Goal: Manage account settings

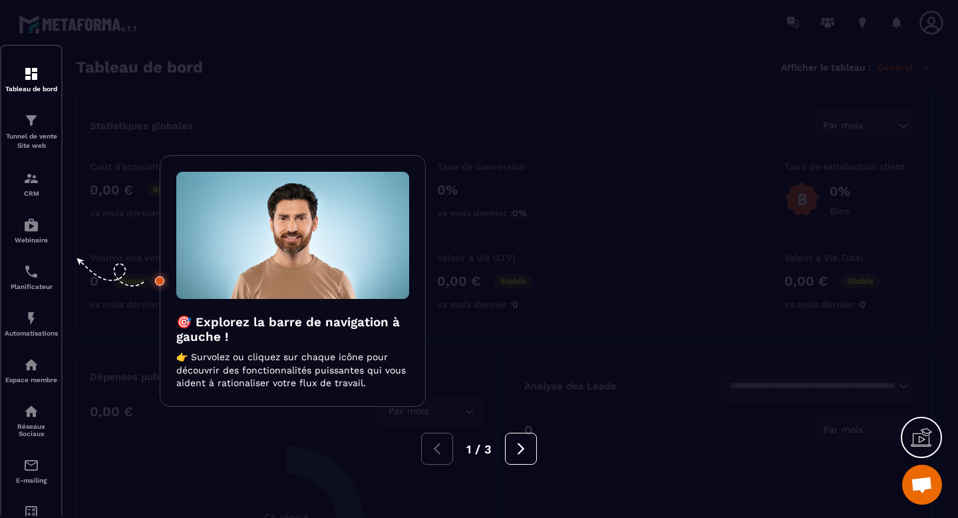
scroll to position [2249, 0]
click at [700, 363] on div at bounding box center [479, 259] width 958 height 518
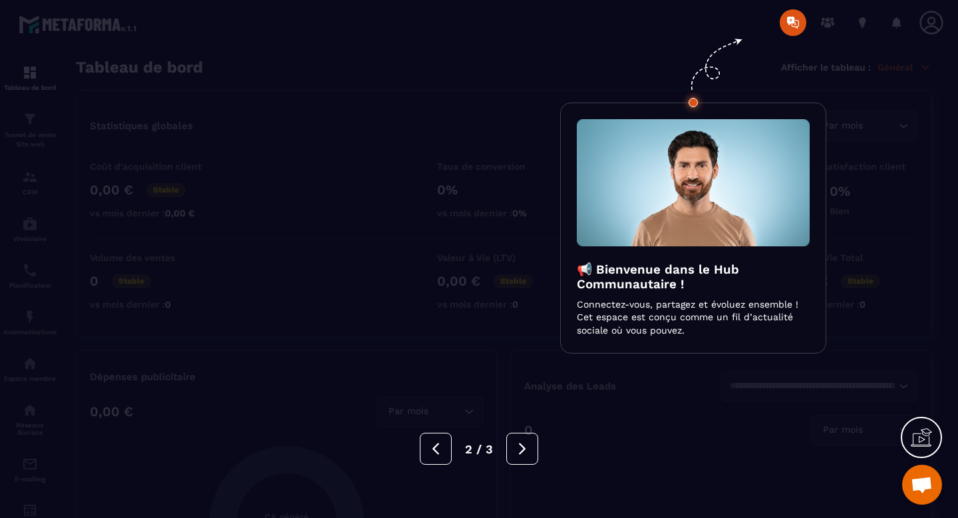
click at [695, 396] on div at bounding box center [479, 259] width 958 height 518
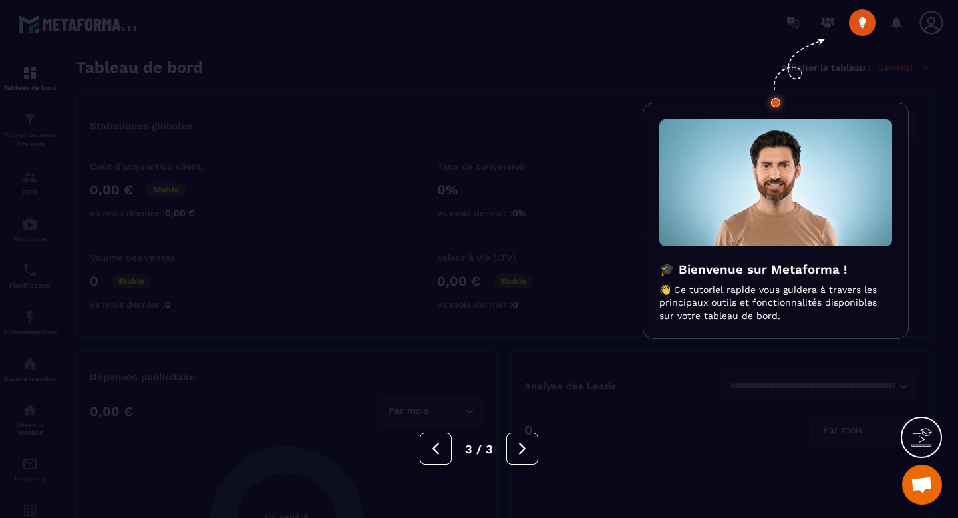
click at [695, 396] on div at bounding box center [479, 259] width 958 height 518
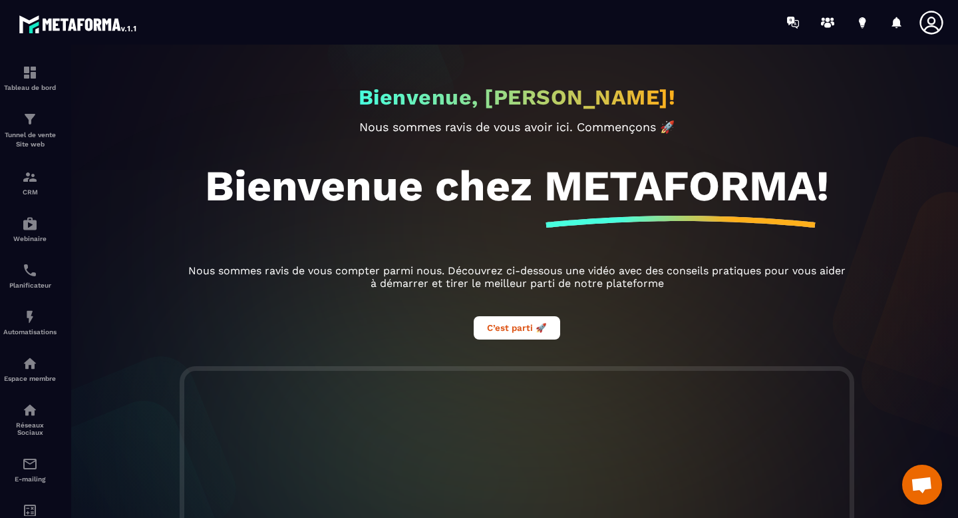
click at [934, 23] on icon at bounding box center [930, 22] width 23 height 23
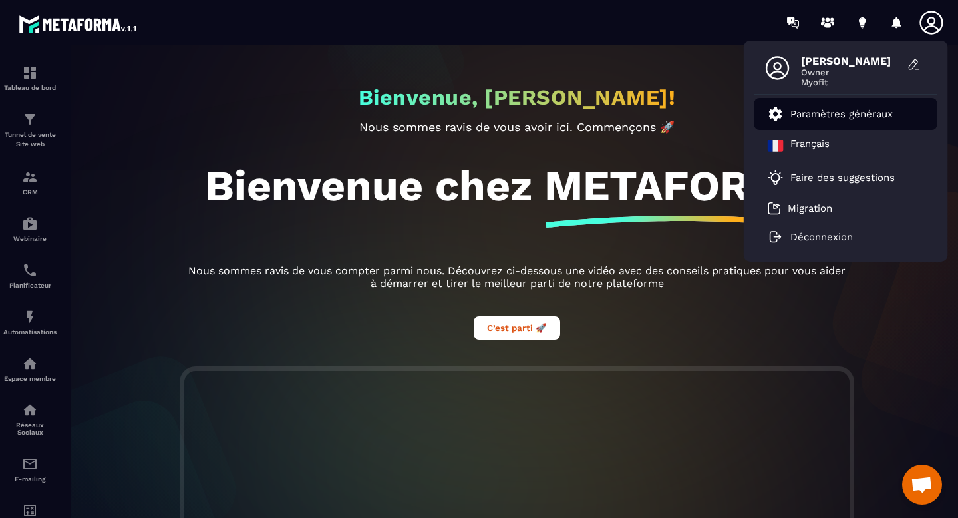
click at [879, 112] on p "Paramètres généraux" at bounding box center [841, 114] width 102 height 12
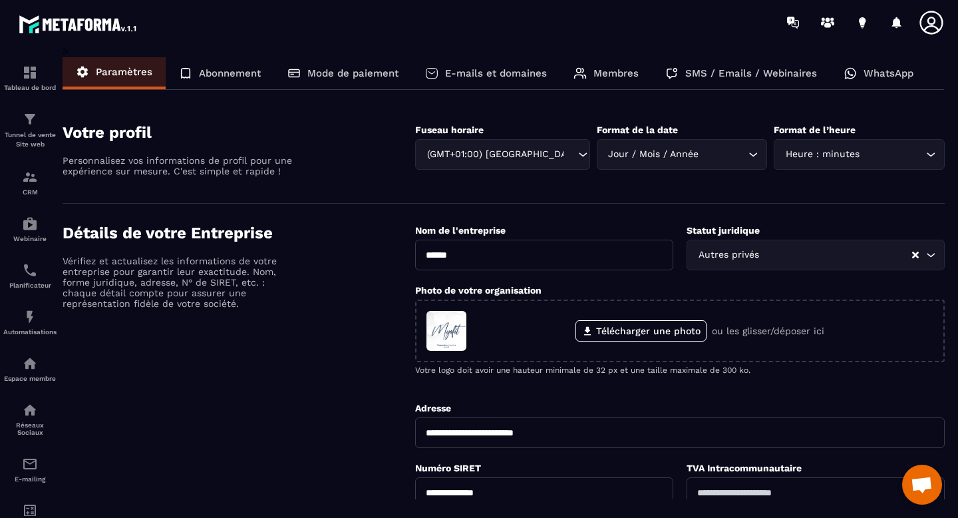
click at [883, 74] on p "WhatsApp" at bounding box center [888, 73] width 50 height 12
